Goal: Contribute content: Contribute content

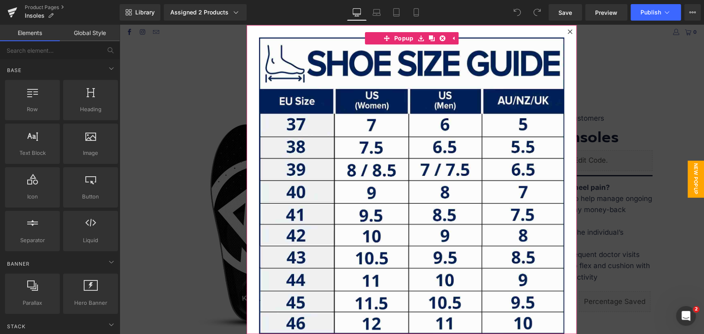
click at [567, 31] on icon at bounding box center [569, 31] width 5 height 5
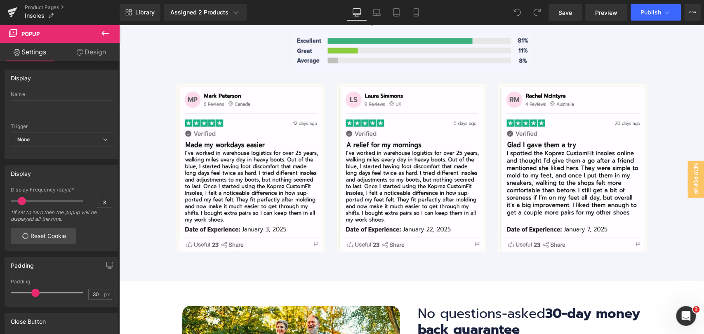
scroll to position [3022, 0]
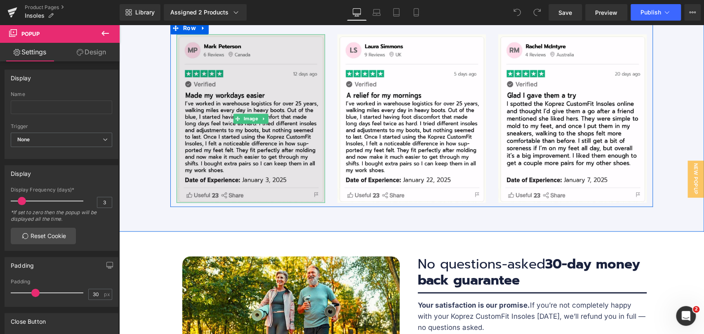
click at [229, 123] on img at bounding box center [250, 118] width 148 height 169
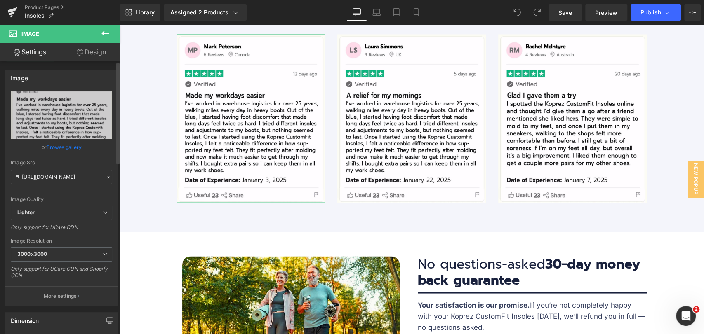
click at [68, 144] on link "Browse gallery" at bounding box center [64, 147] width 35 height 14
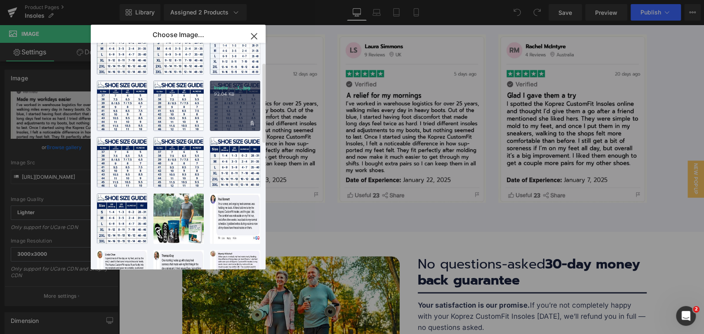
scroll to position [0, 0]
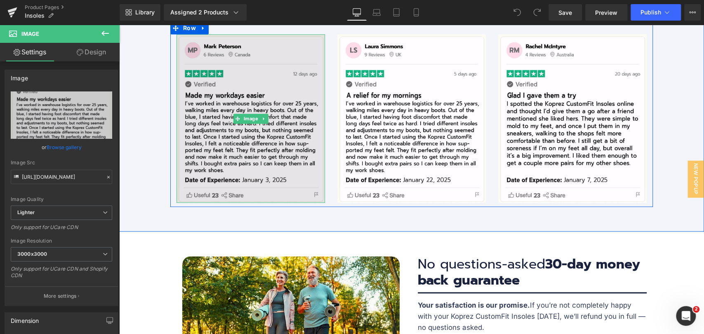
click at [286, 137] on img at bounding box center [250, 118] width 148 height 169
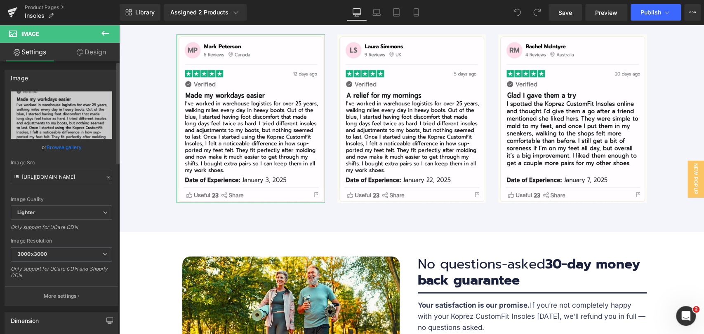
click at [65, 145] on link "Browse gallery" at bounding box center [64, 147] width 35 height 14
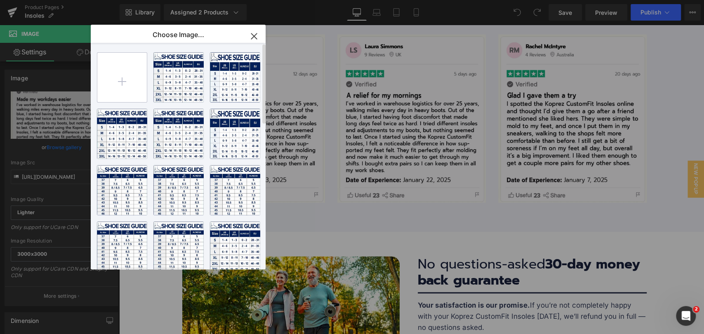
click at [123, 76] on input "file" at bounding box center [121, 77] width 49 height 49
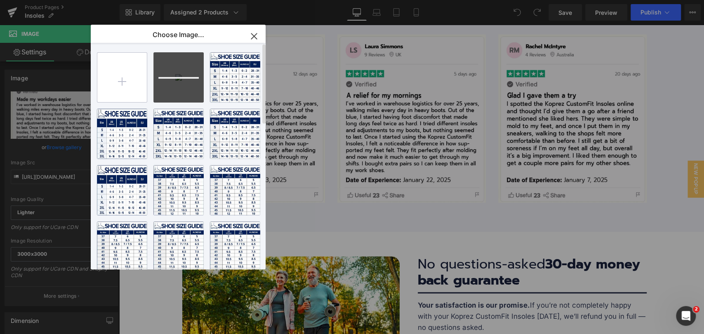
click at [129, 85] on input "file" at bounding box center [121, 77] width 49 height 49
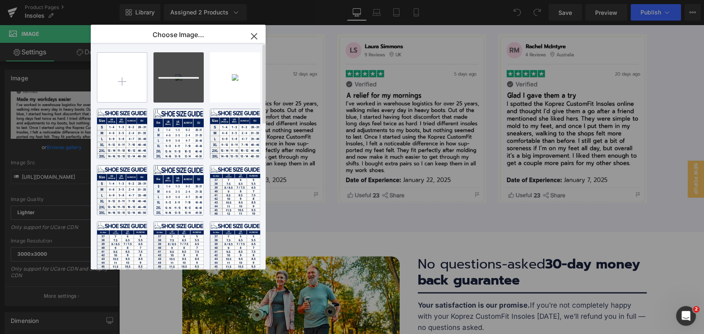
click at [127, 80] on input "file" at bounding box center [121, 77] width 49 height 49
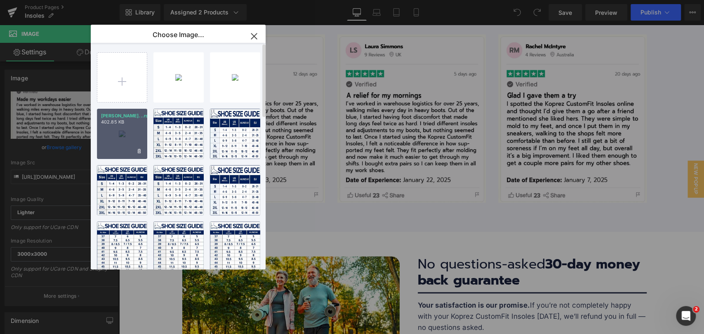
click at [116, 137] on div "[PERSON_NAME]...rson.jpg 402.85 KB" at bounding box center [122, 134] width 50 height 50
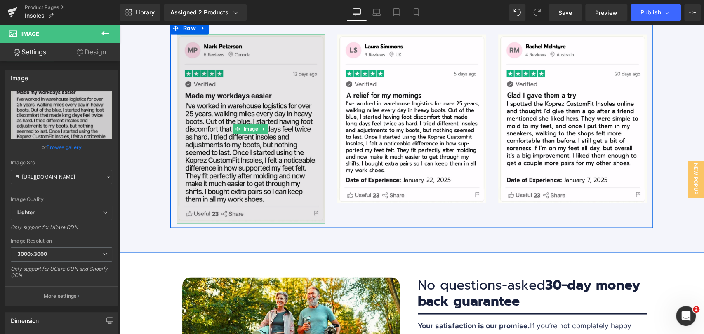
scroll to position [2977, 0]
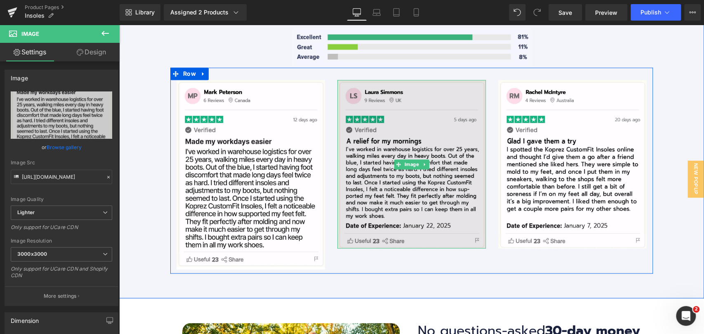
click at [403, 184] on img at bounding box center [411, 164] width 148 height 169
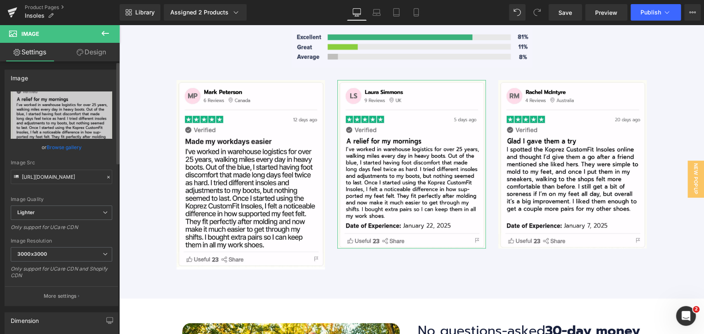
click at [57, 149] on link "Browse gallery" at bounding box center [64, 147] width 35 height 14
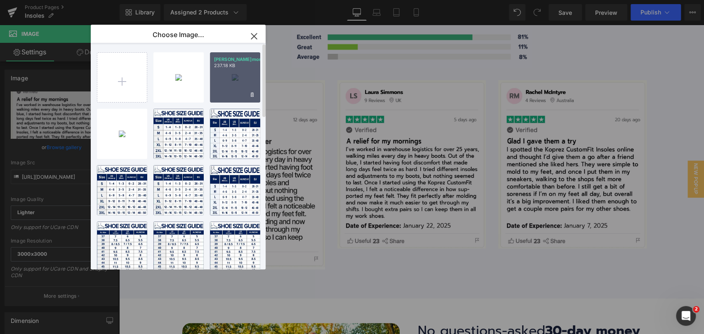
click at [233, 80] on div "[PERSON_NAME]mons.jpg 237.18 KB" at bounding box center [235, 77] width 50 height 50
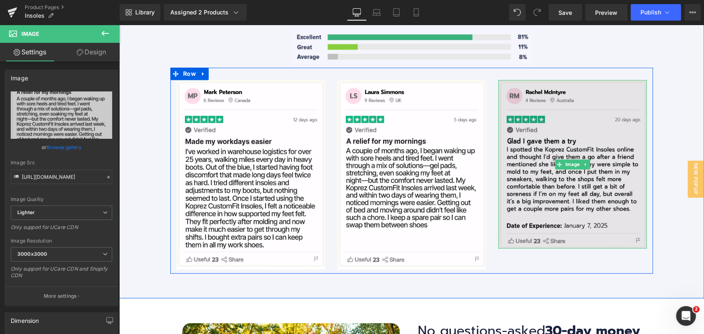
click at [578, 184] on img at bounding box center [572, 164] width 148 height 169
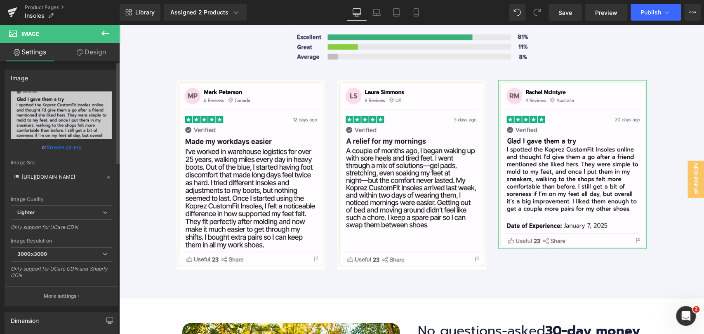
click at [56, 141] on link "Browse gallery" at bounding box center [64, 147] width 35 height 14
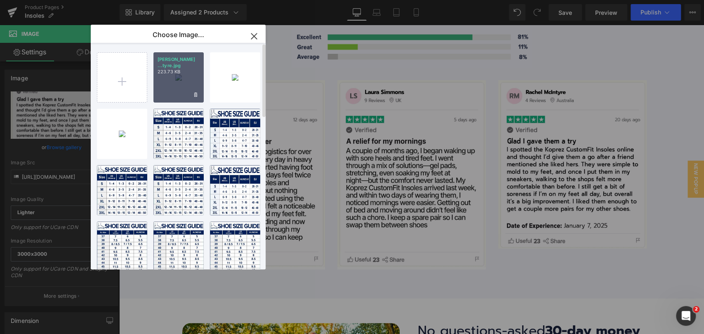
click at [162, 84] on div "[PERSON_NAME] ...tyre.jpg 223.73 KB" at bounding box center [178, 77] width 50 height 50
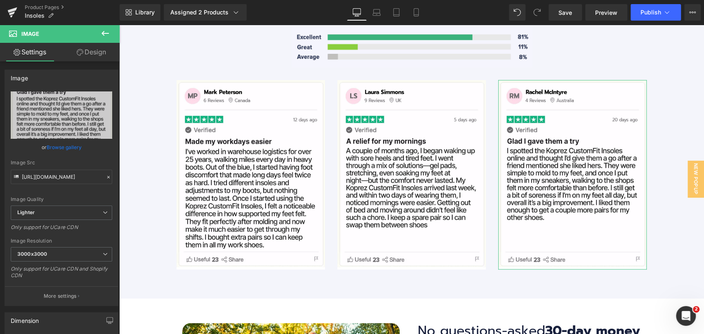
click at [59, 147] on link "Browse gallery" at bounding box center [64, 147] width 35 height 14
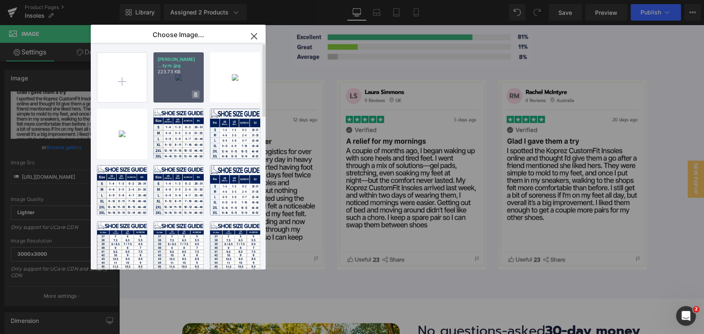
click at [197, 93] on span at bounding box center [196, 95] width 8 height 8
click at [173, 96] on span "Yes" at bounding box center [167, 94] width 21 height 9
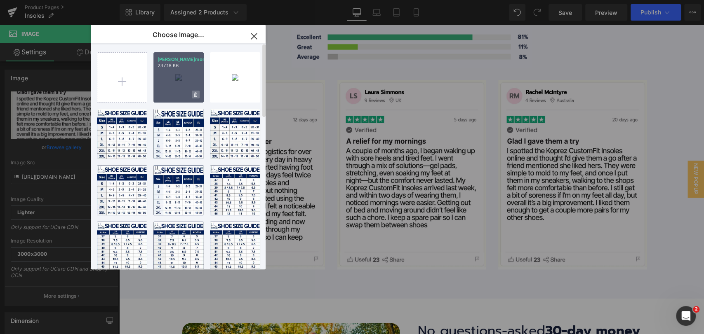
click at [195, 94] on icon at bounding box center [195, 94] width 3 height 5
click at [168, 96] on span "Yes" at bounding box center [167, 94] width 21 height 9
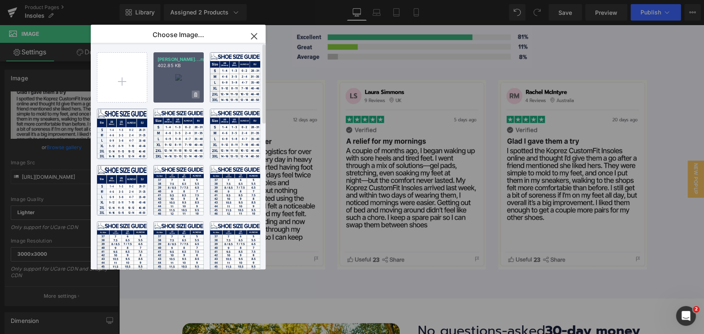
click at [195, 94] on icon at bounding box center [195, 94] width 3 height 5
click at [162, 99] on span "Yes" at bounding box center [167, 94] width 21 height 9
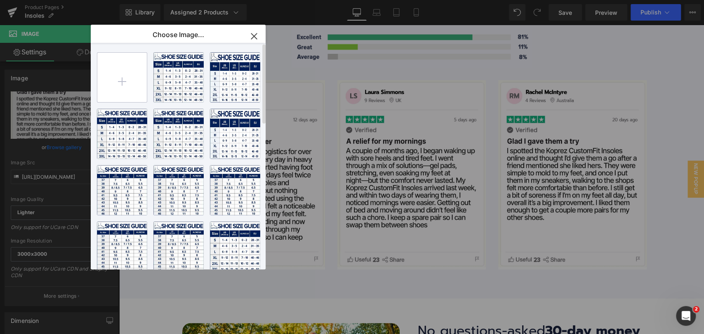
click at [122, 87] on input "file" at bounding box center [121, 77] width 49 height 49
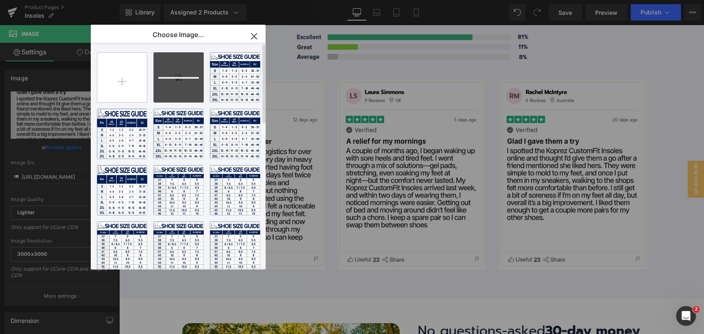
click at [102, 97] on input "file" at bounding box center [121, 77] width 49 height 49
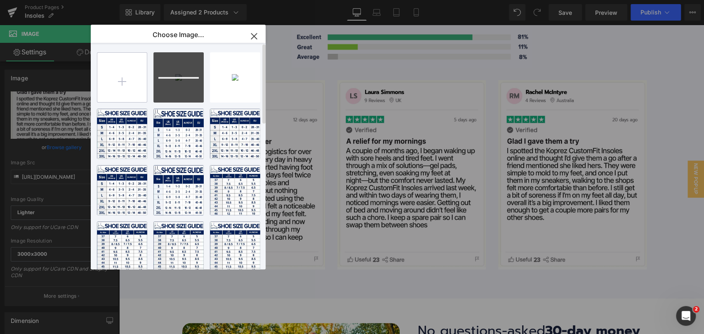
click at [136, 88] on input "file" at bounding box center [121, 77] width 49 height 49
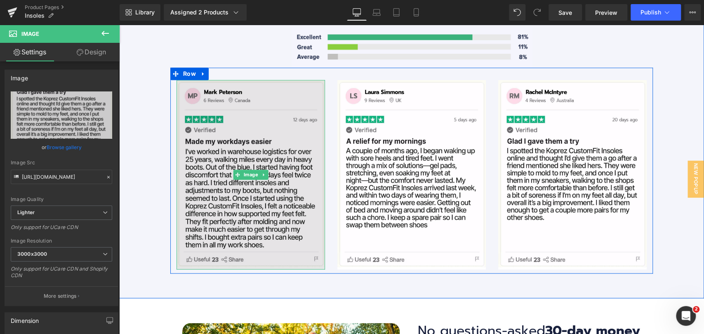
click at [223, 129] on img at bounding box center [250, 175] width 148 height 190
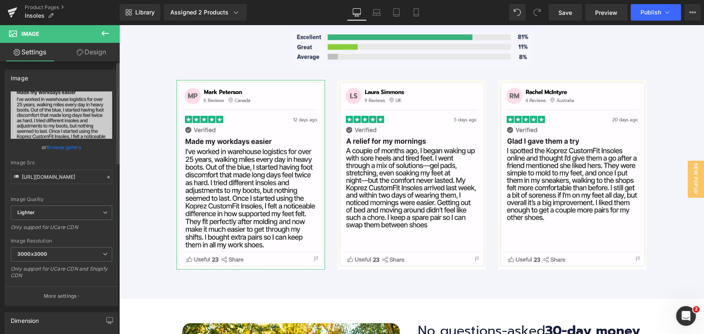
click at [68, 145] on link "Browse gallery" at bounding box center [64, 147] width 35 height 14
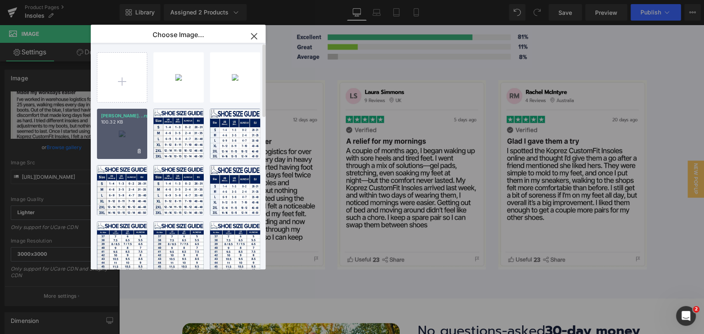
click at [112, 132] on div "[PERSON_NAME]...rson.jpg 100.32 KB" at bounding box center [122, 134] width 50 height 50
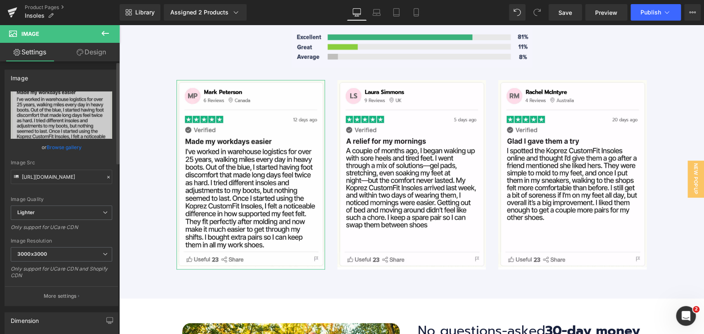
click at [77, 147] on link "Browse gallery" at bounding box center [64, 147] width 35 height 14
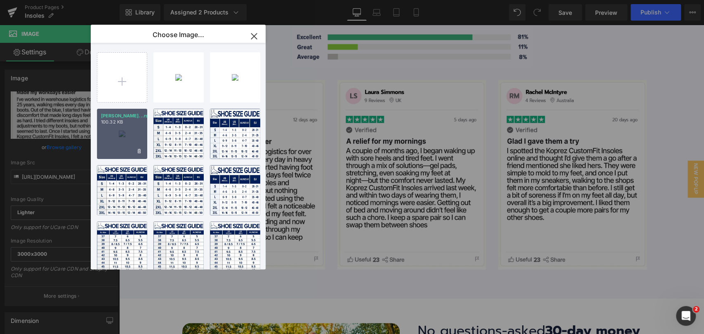
click at [127, 136] on div "[PERSON_NAME]...rson.jpg 100.32 KB" at bounding box center [122, 134] width 50 height 50
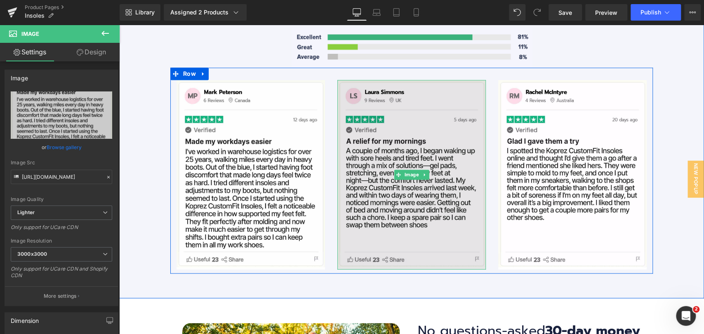
click at [441, 212] on img at bounding box center [411, 175] width 148 height 190
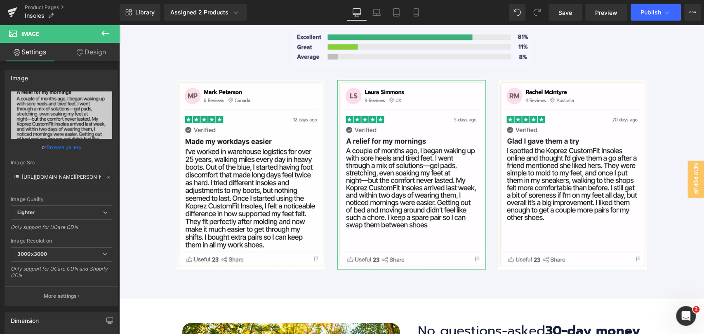
click at [56, 146] on link "Browse gallery" at bounding box center [64, 147] width 35 height 14
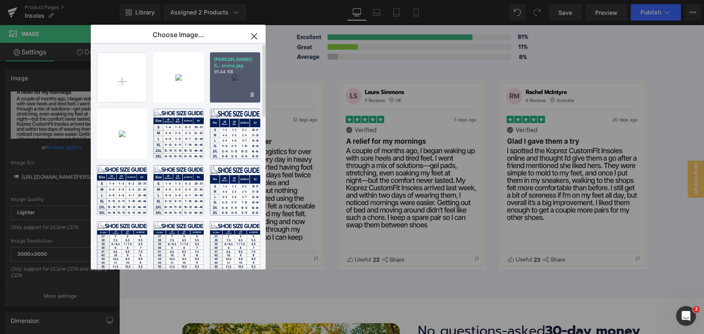
click at [221, 86] on div "[PERSON_NAME]-S...mons.jpg 91.44 KB" at bounding box center [235, 77] width 50 height 50
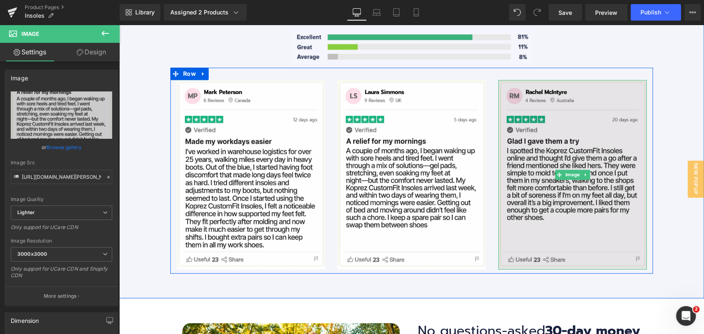
click at [531, 179] on img at bounding box center [572, 175] width 148 height 190
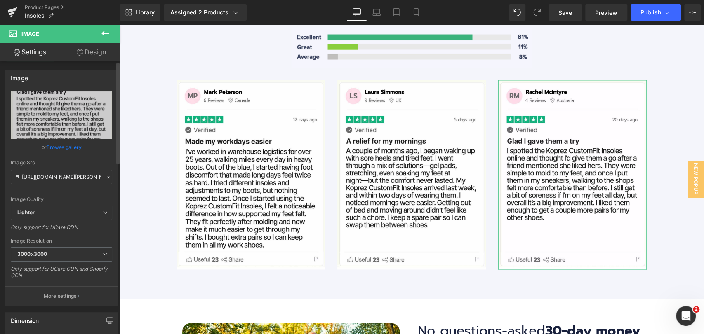
click at [68, 145] on link "Browse gallery" at bounding box center [64, 147] width 35 height 14
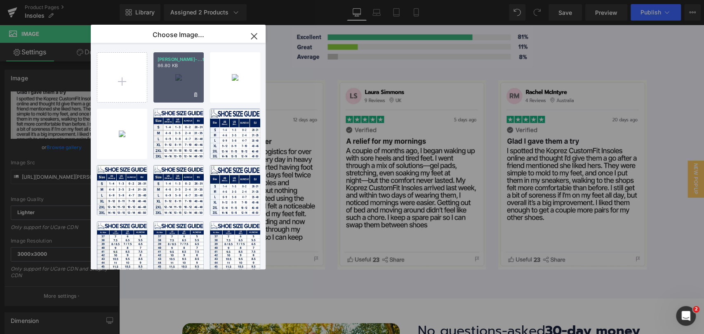
click at [176, 88] on div "[PERSON_NAME]-...tyre.jpg 86.80 KB" at bounding box center [178, 77] width 50 height 50
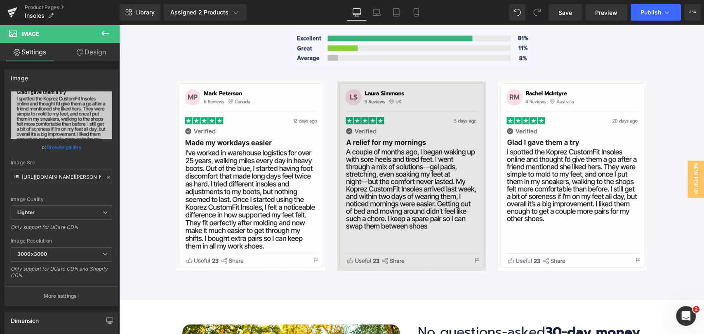
scroll to position [2931, 0]
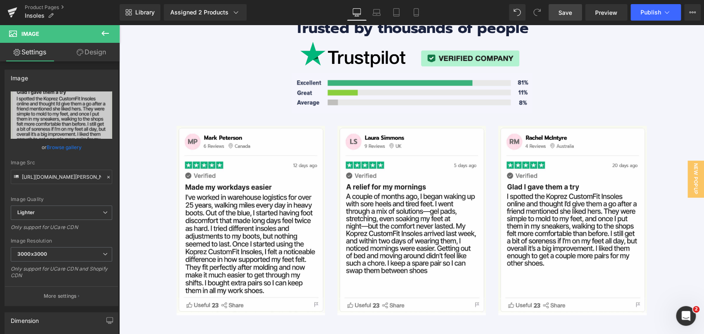
click at [559, 15] on span "Save" at bounding box center [565, 12] width 14 height 9
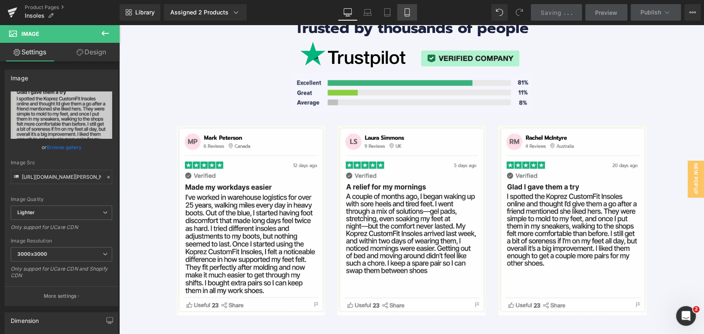
click at [400, 12] on link "Mobile" at bounding box center [407, 12] width 20 height 16
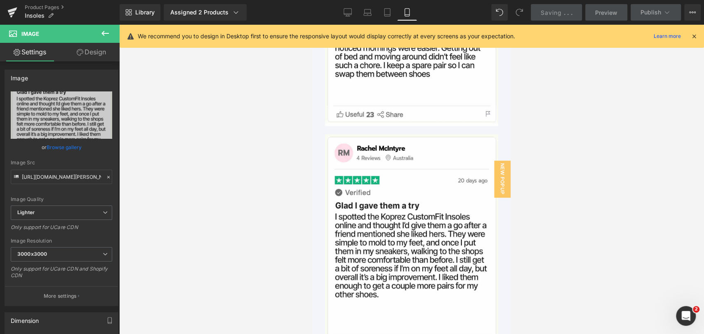
scroll to position [4659, 0]
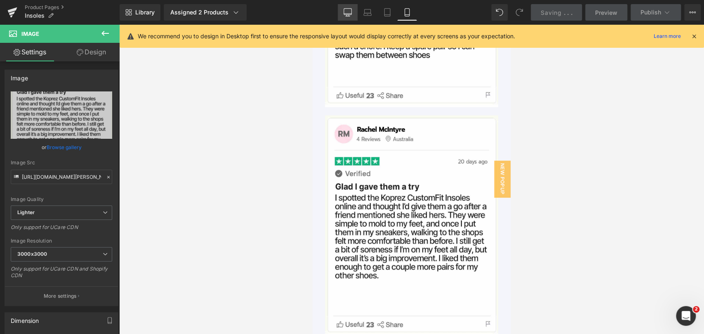
click at [343, 12] on link "Desktop" at bounding box center [348, 12] width 20 height 16
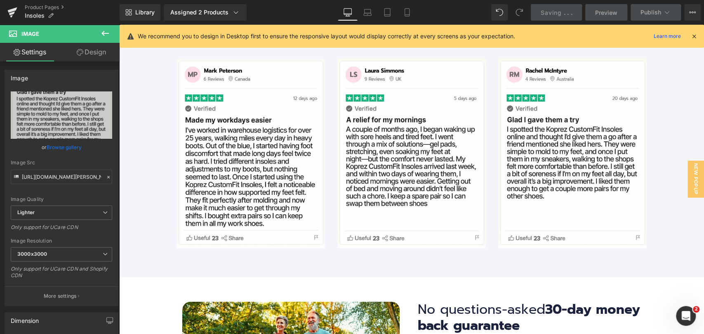
scroll to position [2955, 0]
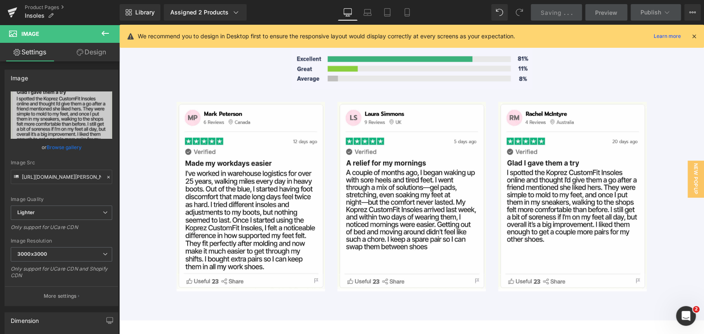
click at [695, 37] on icon at bounding box center [693, 36] width 7 height 7
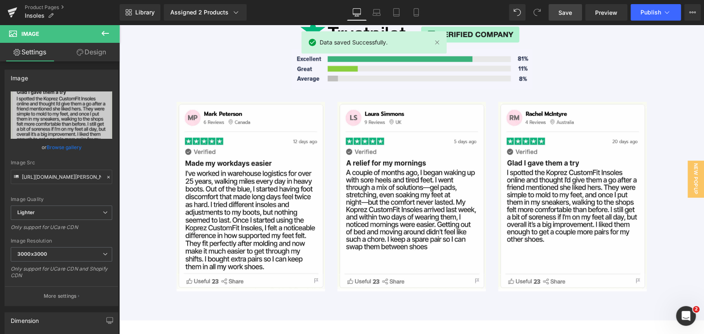
click at [563, 13] on span "Save" at bounding box center [565, 12] width 14 height 9
click at [410, 14] on link "Mobile" at bounding box center [416, 12] width 20 height 16
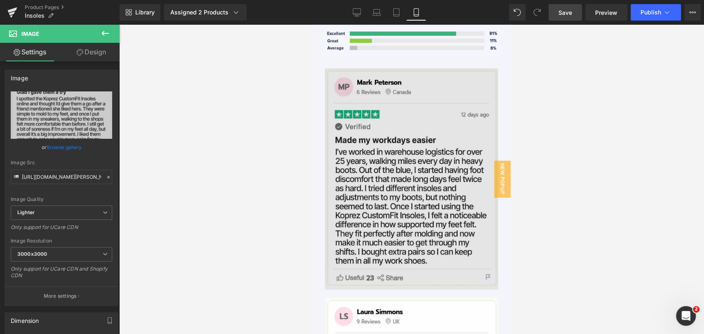
scroll to position [4235, 0]
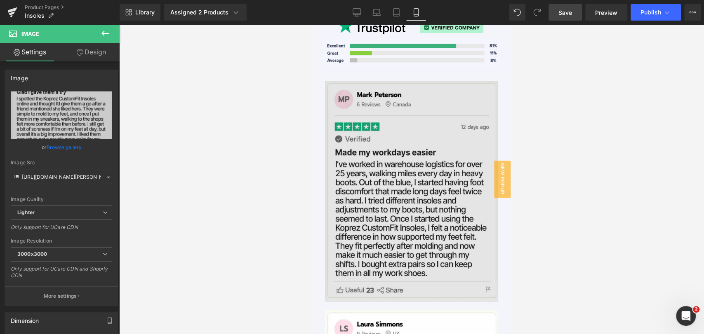
click at [432, 168] on img at bounding box center [411, 191] width 173 height 221
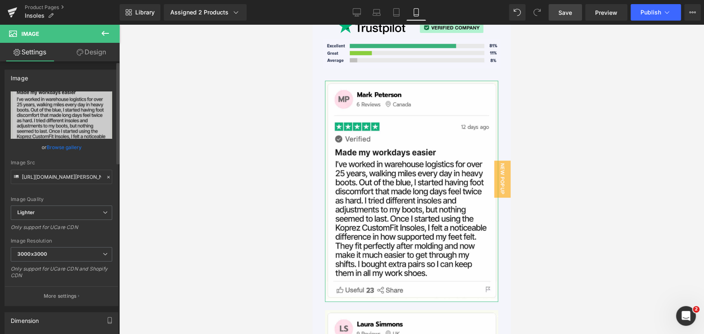
click at [70, 147] on link "Browse gallery" at bounding box center [64, 147] width 35 height 14
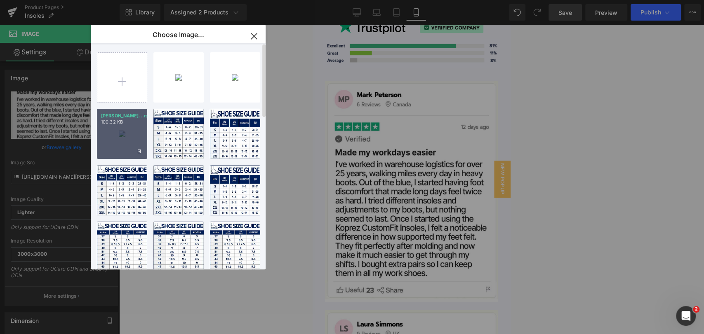
click at [129, 125] on p "100.32 KB" at bounding box center [122, 122] width 42 height 6
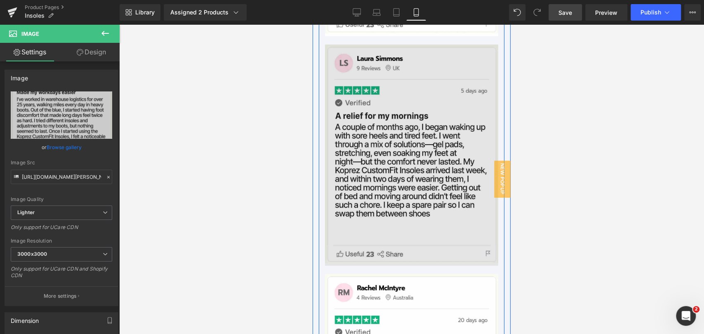
scroll to position [4555, 0]
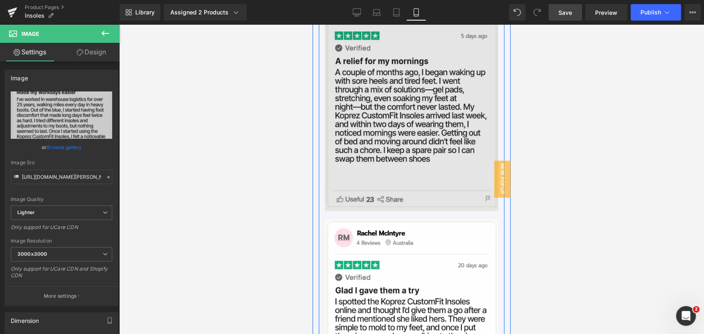
click at [395, 172] on img at bounding box center [411, 100] width 173 height 221
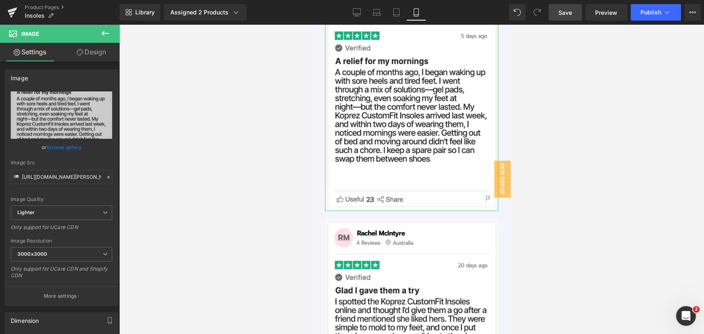
click at [73, 146] on link "Browse gallery" at bounding box center [64, 147] width 35 height 14
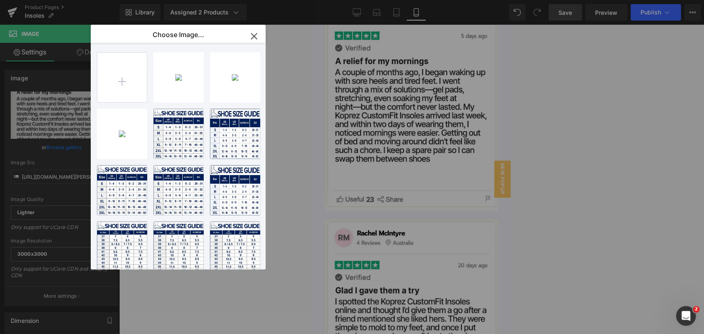
click at [295, 0] on div "You are previewing how the will restyle your page. You can not edit Elements in…" at bounding box center [352, 0] width 704 height 0
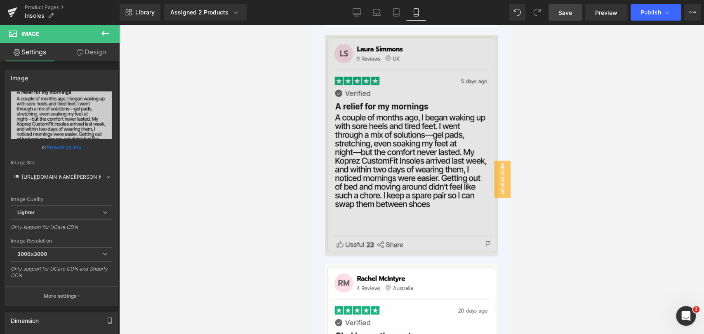
scroll to position [4464, 0]
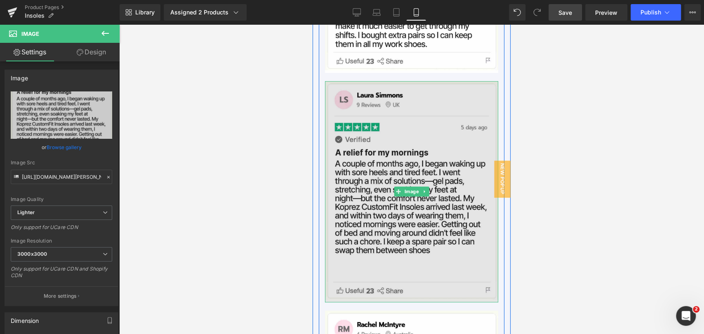
click at [384, 183] on img at bounding box center [411, 191] width 173 height 221
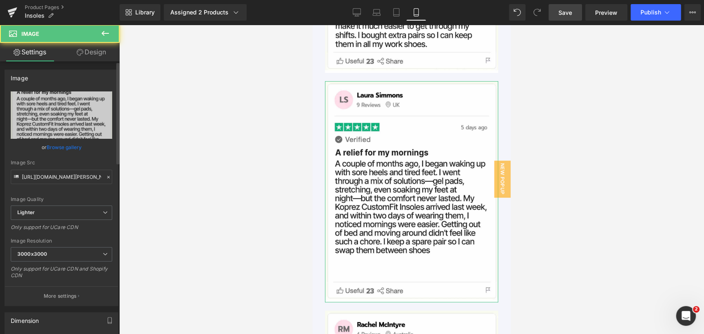
click at [77, 149] on link "Browse gallery" at bounding box center [64, 147] width 35 height 14
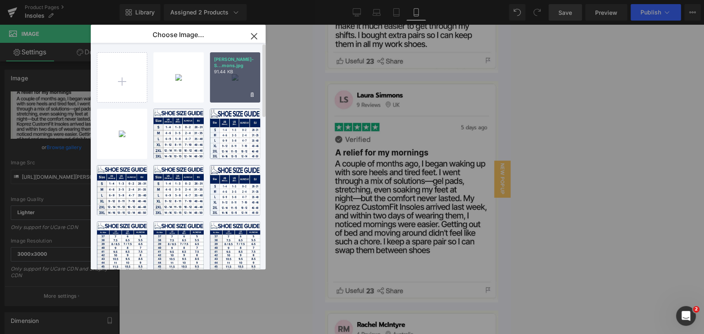
click at [221, 84] on div "[PERSON_NAME]-S...mons.jpg 91.44 KB" at bounding box center [235, 77] width 50 height 50
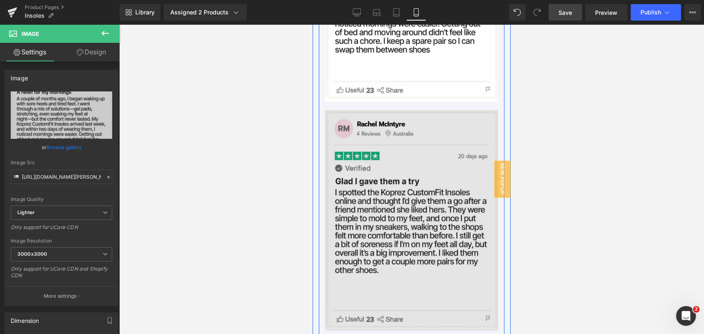
scroll to position [4692, 0]
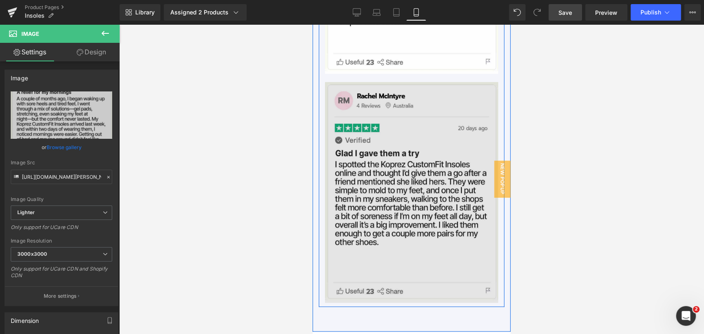
click at [372, 188] on img at bounding box center [411, 192] width 173 height 221
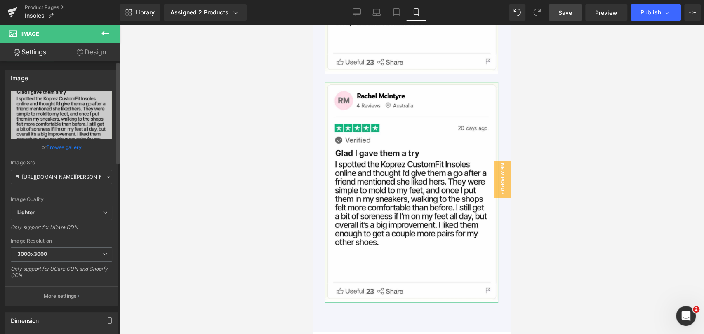
click at [66, 146] on link "Browse gallery" at bounding box center [64, 147] width 35 height 14
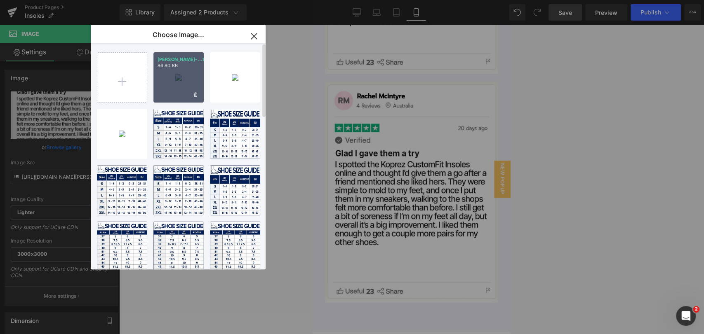
click at [180, 83] on div "[PERSON_NAME]-...tyre.jpg 86.80 KB" at bounding box center [178, 77] width 50 height 50
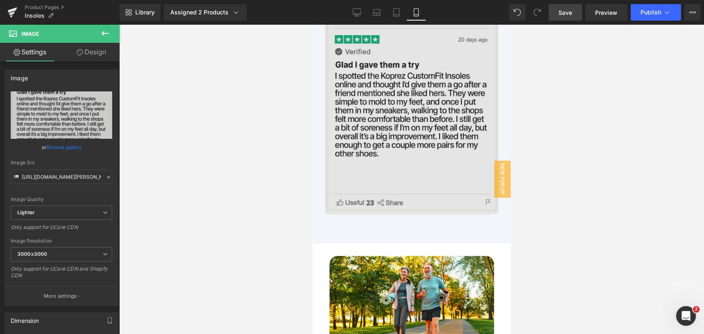
scroll to position [4784, 0]
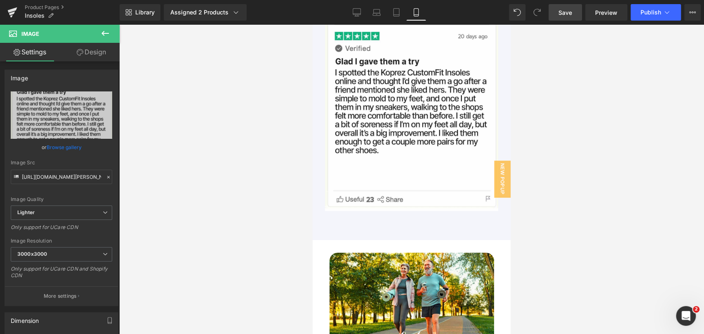
click at [563, 9] on span "Save" at bounding box center [565, 12] width 14 height 9
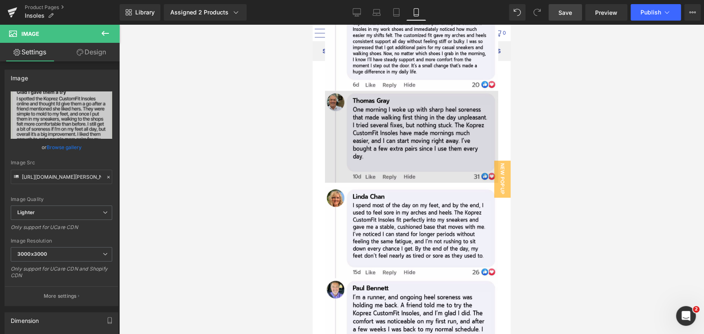
scroll to position [5471, 0]
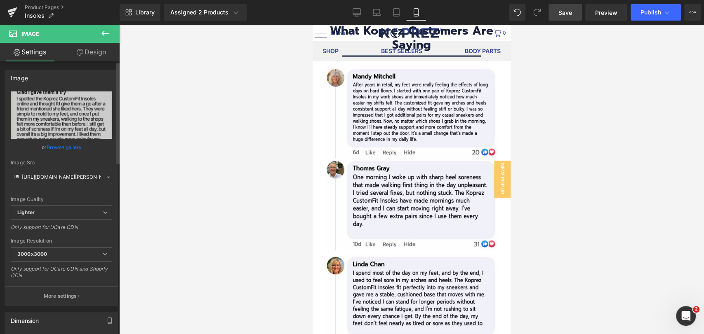
click at [53, 148] on link "Browse gallery" at bounding box center [64, 147] width 35 height 14
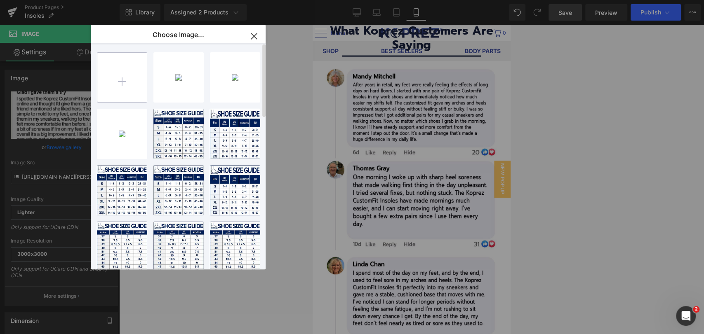
click at [113, 90] on input "file" at bounding box center [121, 77] width 49 height 49
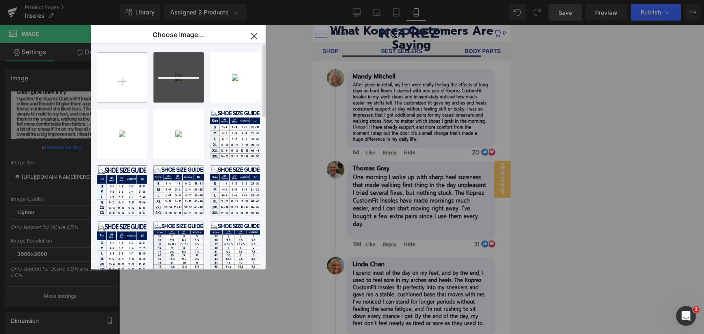
click at [122, 85] on input "file" at bounding box center [121, 77] width 49 height 49
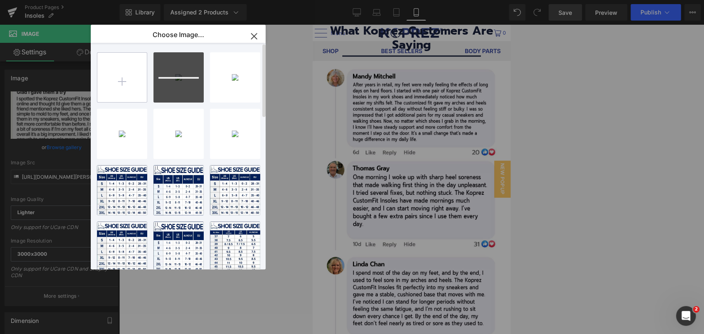
click at [130, 87] on input "file" at bounding box center [121, 77] width 49 height 49
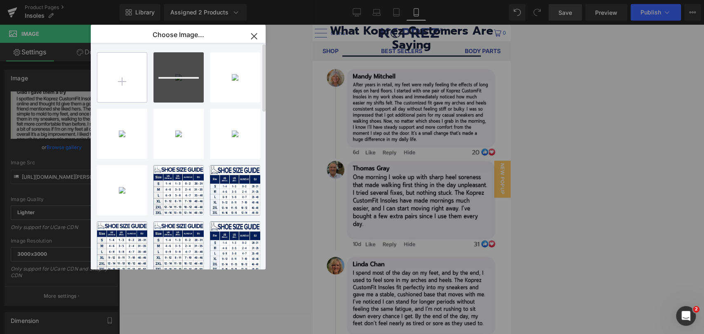
click at [113, 82] on input "file" at bounding box center [121, 77] width 49 height 49
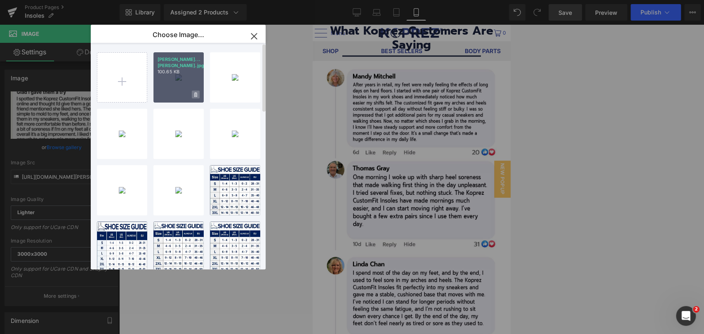
click at [195, 95] on icon at bounding box center [195, 94] width 3 height 5
click at [170, 94] on span "Yes" at bounding box center [167, 94] width 21 height 9
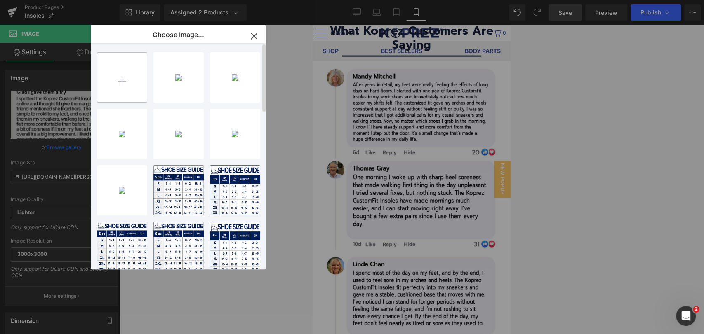
click at [125, 83] on input "file" at bounding box center [121, 77] width 49 height 49
type input "C:\fakepath\[PERSON_NAME].jpg"
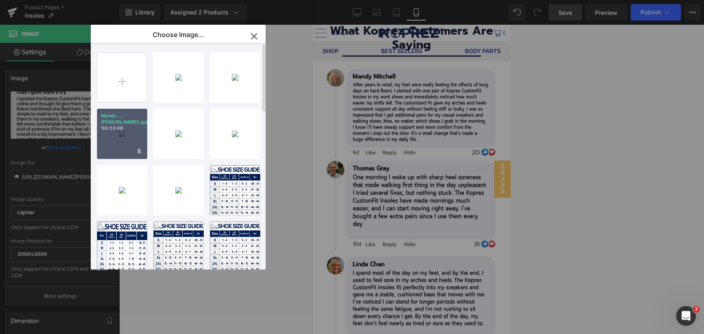
click at [114, 134] on div "Mandy...[PERSON_NAME].jpg 100.58 KB" at bounding box center [122, 134] width 50 height 50
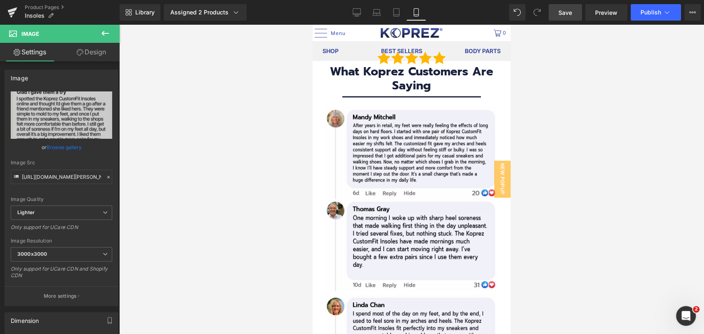
scroll to position [5425, 0]
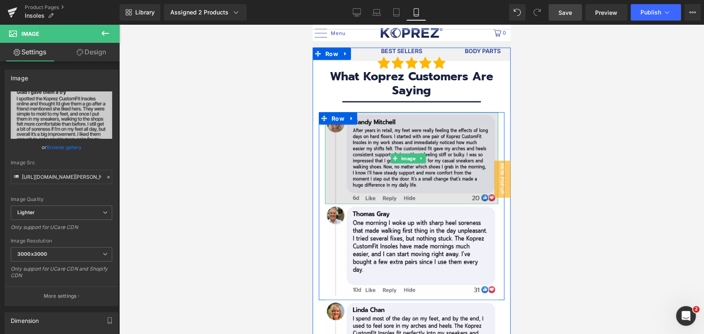
click at [407, 143] on img at bounding box center [411, 159] width 173 height 92
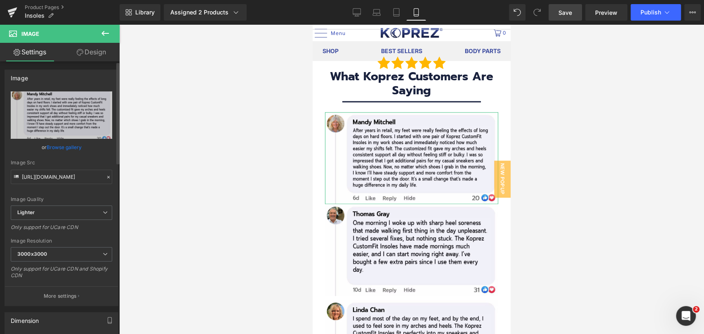
click at [75, 146] on link "Browse gallery" at bounding box center [64, 147] width 35 height 14
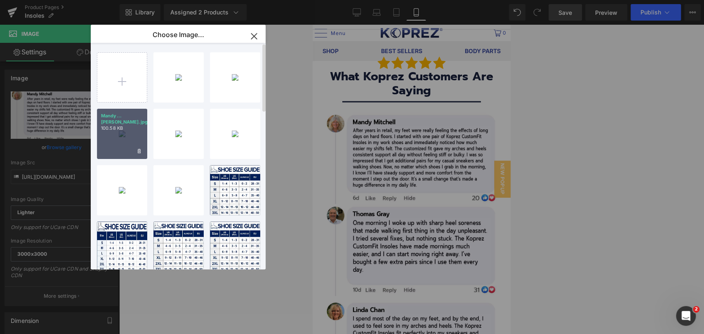
click at [110, 133] on div "Mandy...[PERSON_NAME].jpg 100.58 KB" at bounding box center [122, 134] width 50 height 50
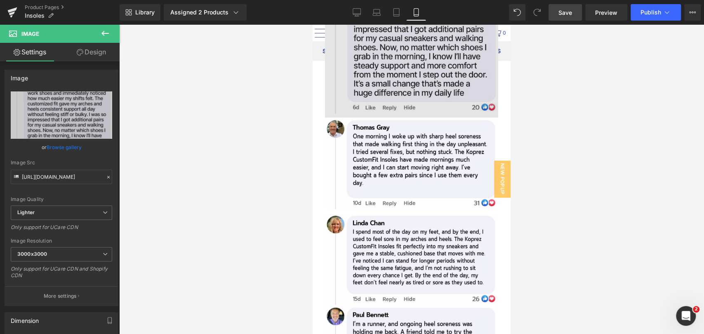
scroll to position [5654, 0]
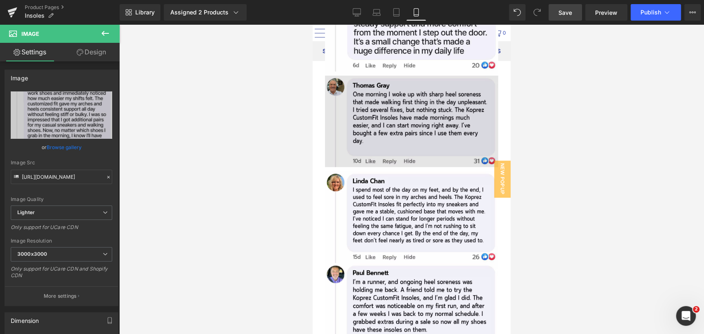
click at [375, 114] on img at bounding box center [411, 122] width 173 height 92
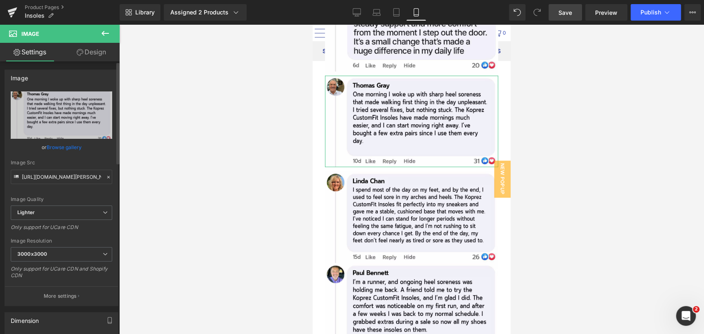
click at [65, 144] on link "Browse gallery" at bounding box center [64, 147] width 35 height 14
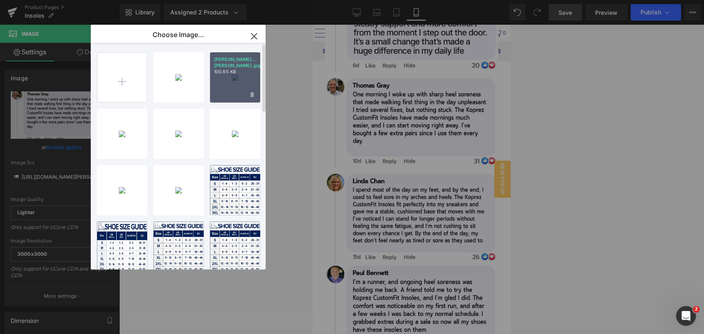
click at [227, 77] on div "[PERSON_NAME]...[PERSON_NAME].jpg 100.65 KB" at bounding box center [235, 77] width 50 height 50
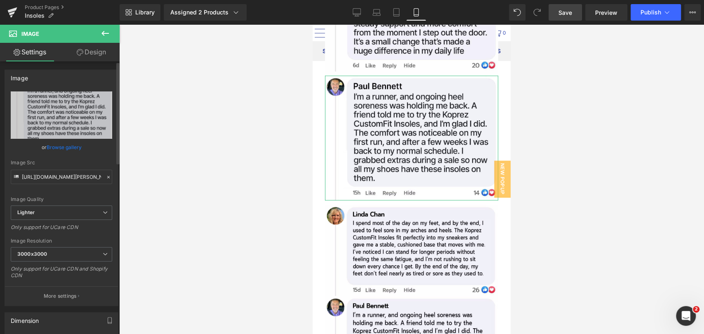
click at [69, 147] on link "Browse gallery" at bounding box center [64, 147] width 35 height 14
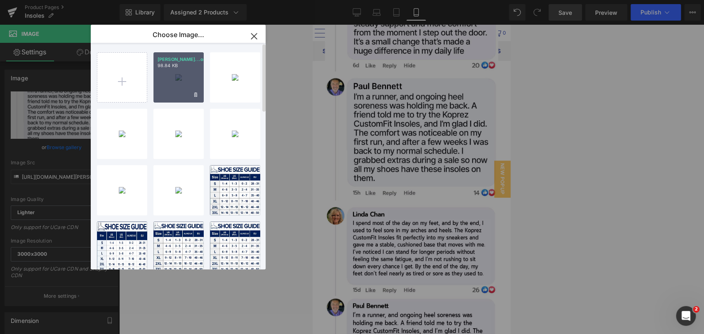
click at [171, 83] on div "[PERSON_NAME]...omas.jpg 98.84 KB" at bounding box center [178, 77] width 50 height 50
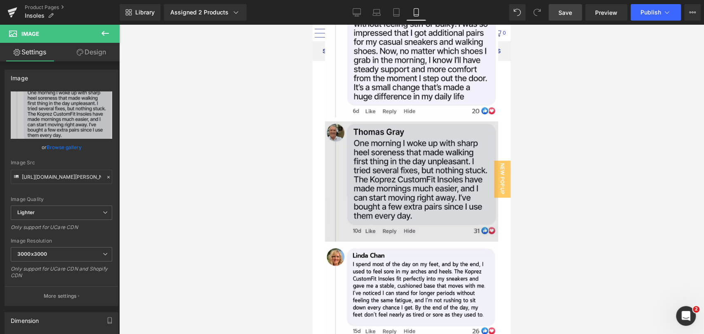
scroll to position [5700, 0]
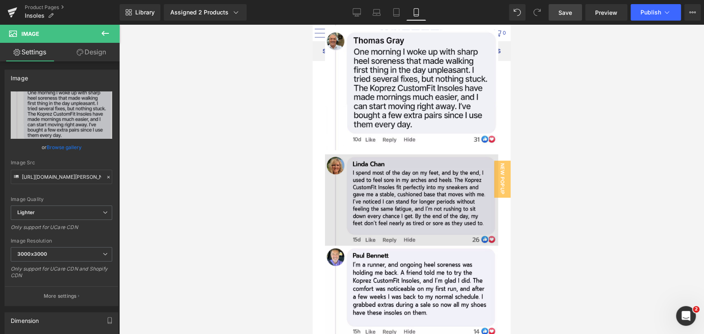
click at [394, 182] on img at bounding box center [411, 201] width 173 height 92
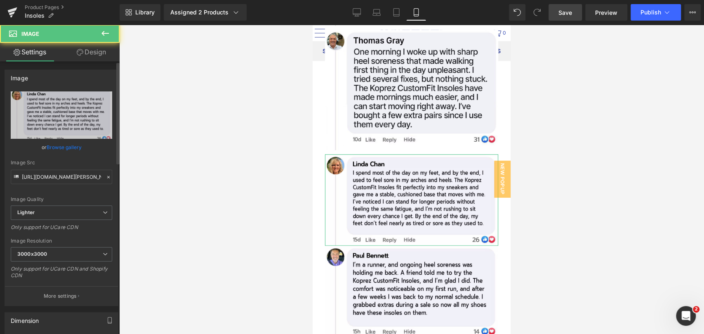
click at [64, 145] on link "Browse gallery" at bounding box center [64, 147] width 35 height 14
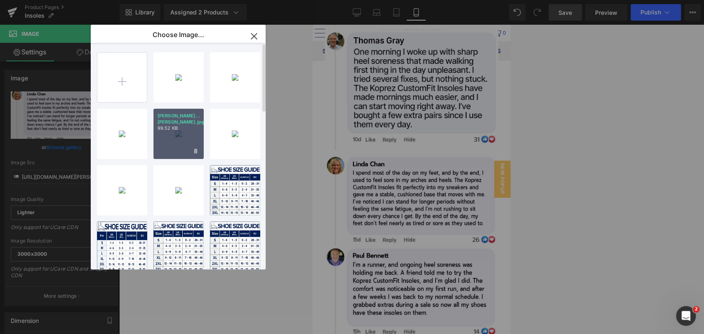
click at [185, 127] on div "[PERSON_NAME]...[PERSON_NAME].jpg 99.52 KB" at bounding box center [178, 134] width 50 height 50
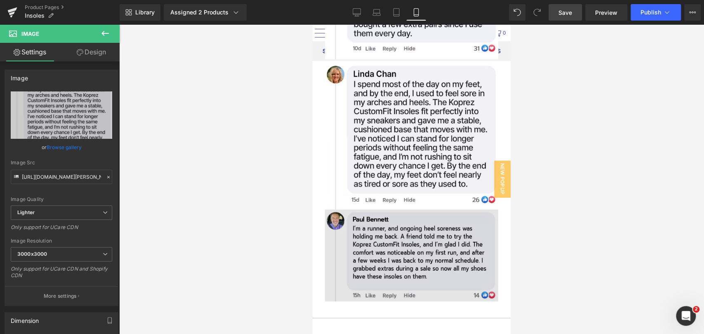
scroll to position [5792, 0]
click at [375, 230] on img at bounding box center [411, 255] width 173 height 92
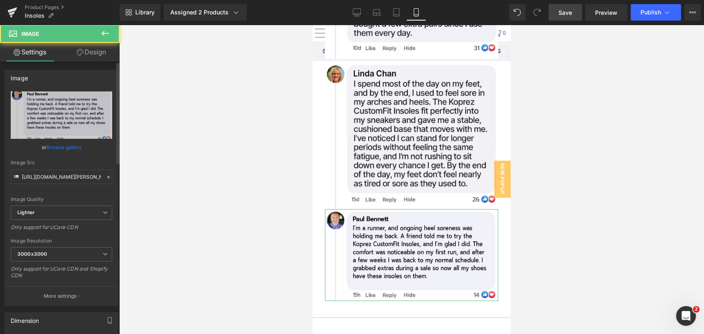
click at [66, 147] on link "Browse gallery" at bounding box center [64, 147] width 35 height 14
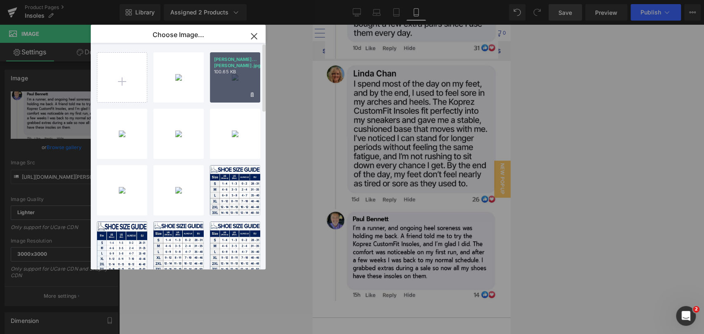
click at [235, 82] on div "[PERSON_NAME]...[PERSON_NAME].jpg 100.65 KB" at bounding box center [235, 77] width 50 height 50
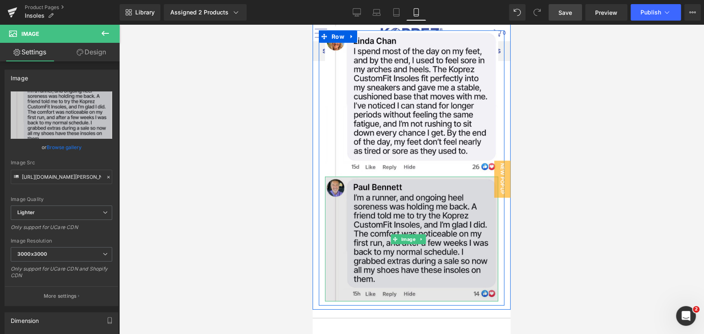
scroll to position [5883, 0]
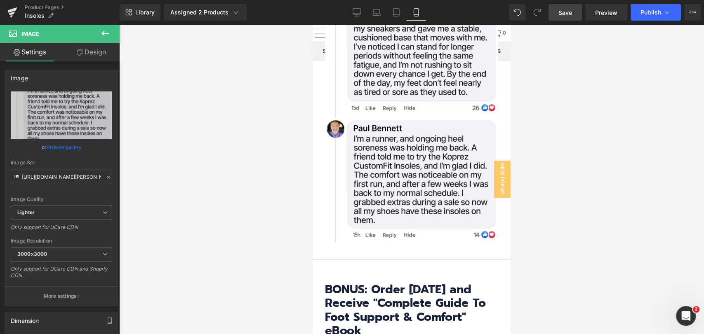
click at [561, 15] on span "Save" at bounding box center [565, 12] width 14 height 9
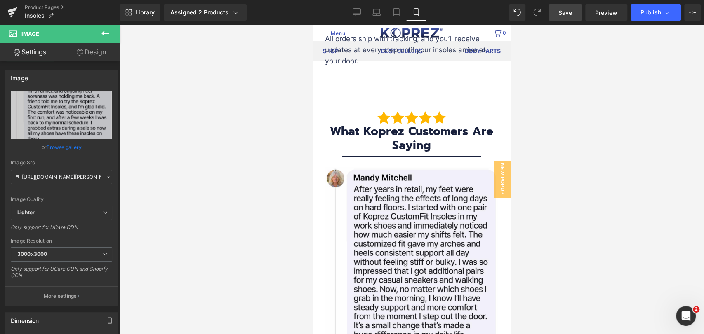
scroll to position [5380, 0]
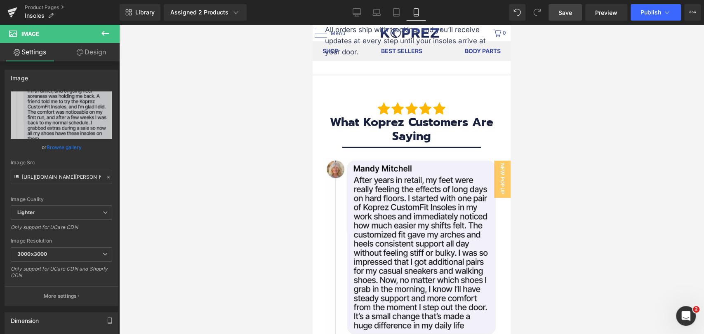
click at [567, 12] on span "Save" at bounding box center [565, 12] width 14 height 9
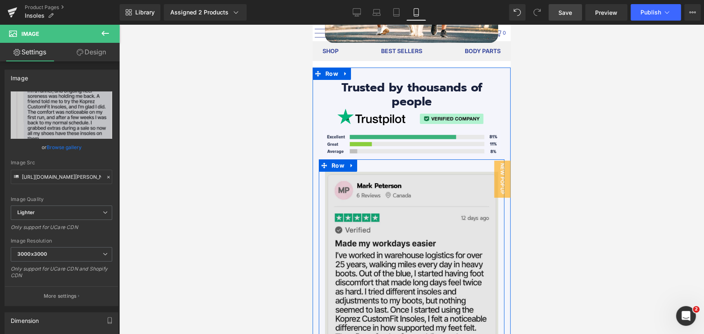
scroll to position [4143, 0]
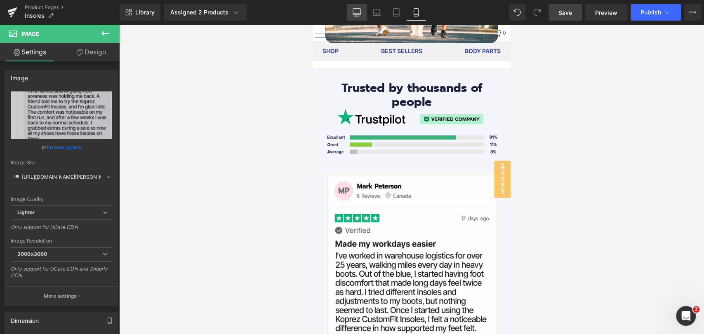
click at [359, 11] on icon at bounding box center [356, 12] width 8 height 8
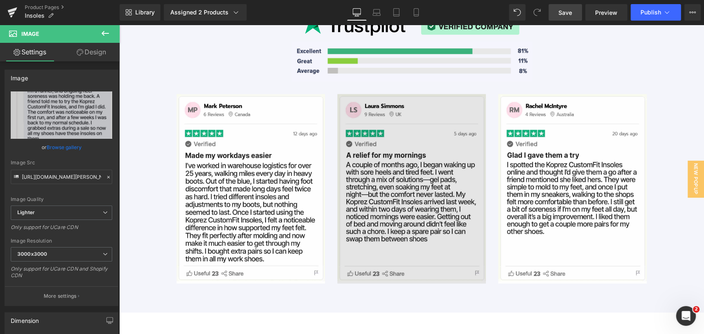
scroll to position [2977, 0]
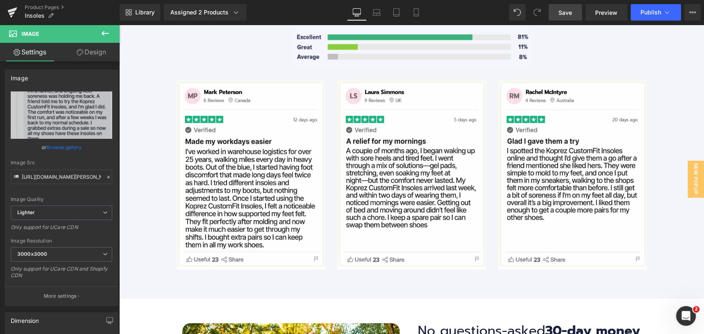
click at [562, 7] on link "Save" at bounding box center [564, 12] width 33 height 16
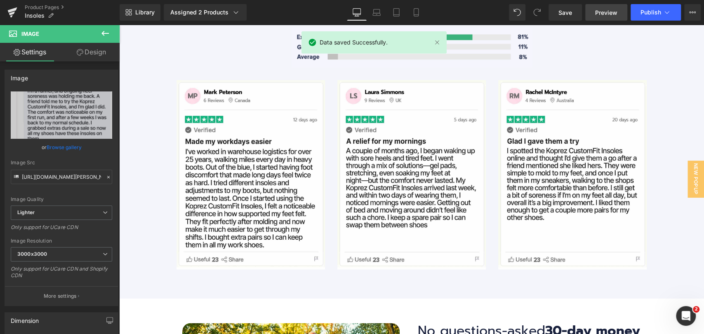
click at [602, 5] on link "Preview" at bounding box center [606, 12] width 42 height 16
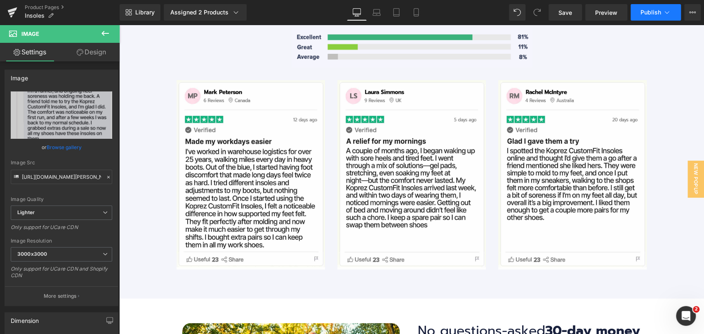
click at [651, 12] on span "Publish" at bounding box center [650, 12] width 21 height 7
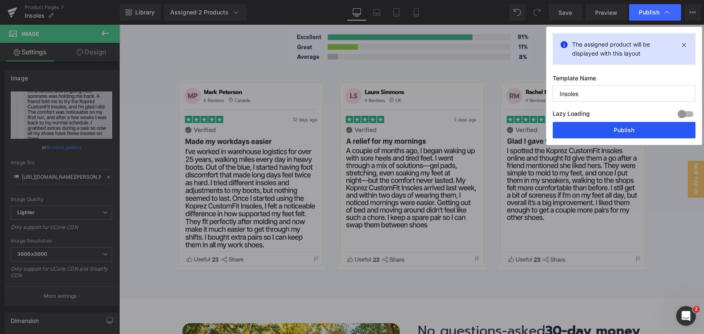
click at [624, 131] on button "Publish" at bounding box center [623, 130] width 143 height 16
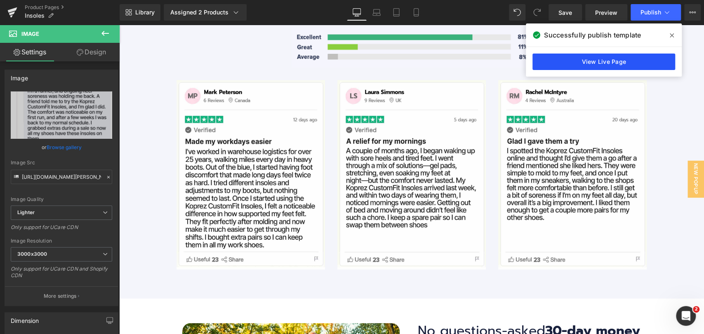
click at [612, 64] on link "View Live Page" at bounding box center [603, 62] width 143 height 16
